Goal: Find specific page/section: Find specific page/section

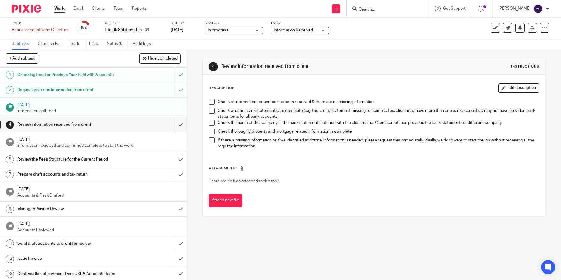
click at [378, 12] on div at bounding box center [388, 8] width 82 height 17
click at [349, 14] on div at bounding box center [388, 8] width 82 height 17
click at [362, 9] on input "Search" at bounding box center [384, 9] width 53 height 5
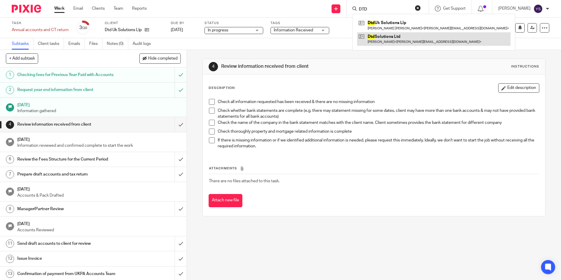
type input "DTD"
click at [382, 44] on link at bounding box center [434, 39] width 154 height 14
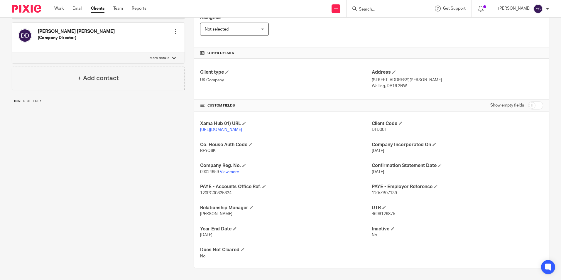
scroll to position [114, 0]
click at [233, 173] on link "View more" at bounding box center [229, 172] width 19 height 4
